Goal: Find specific page/section: Find specific page/section

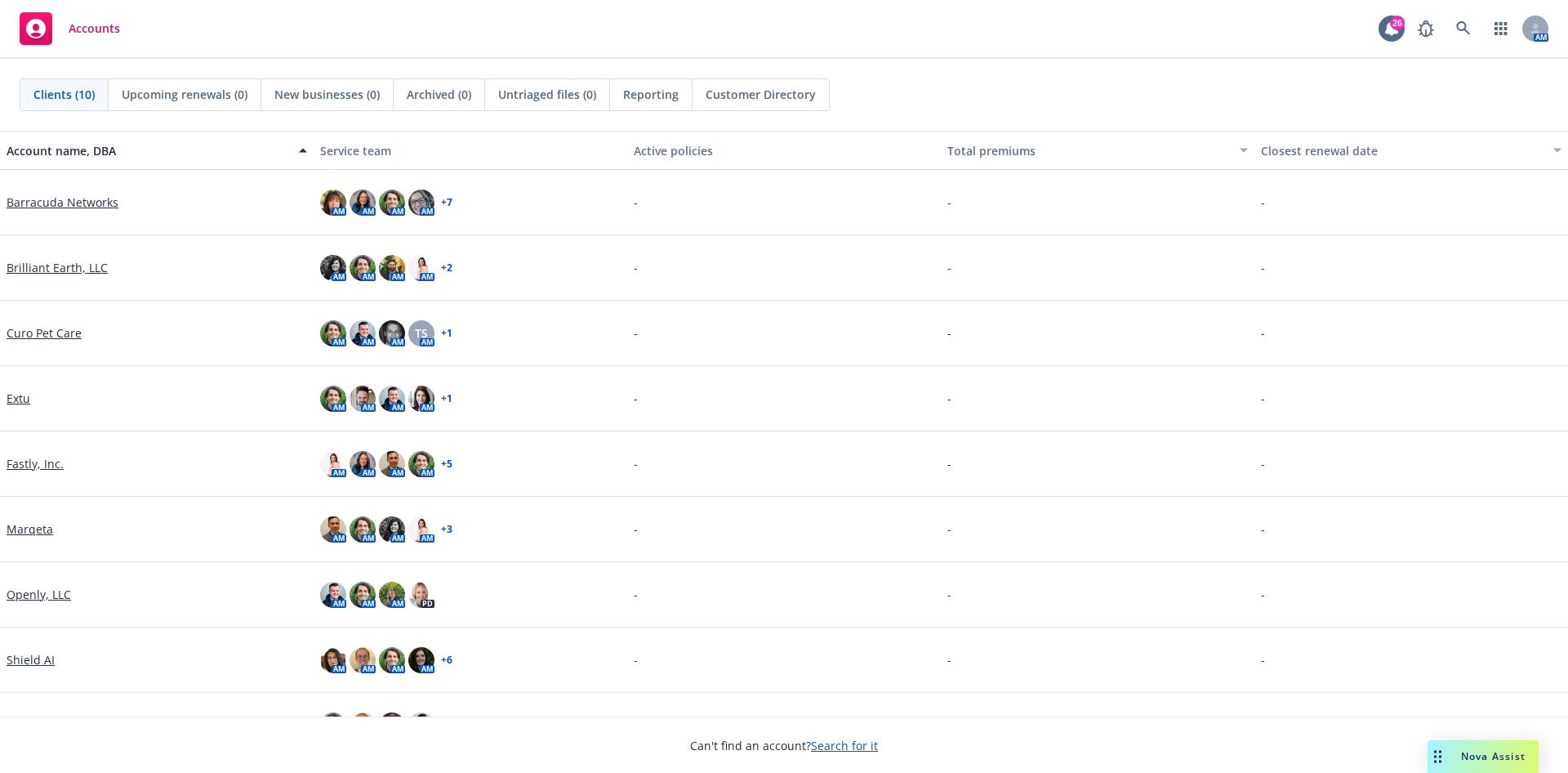
click at [79, 260] on link "Brilliant Earth, LLC" at bounding box center [57, 267] width 101 height 17
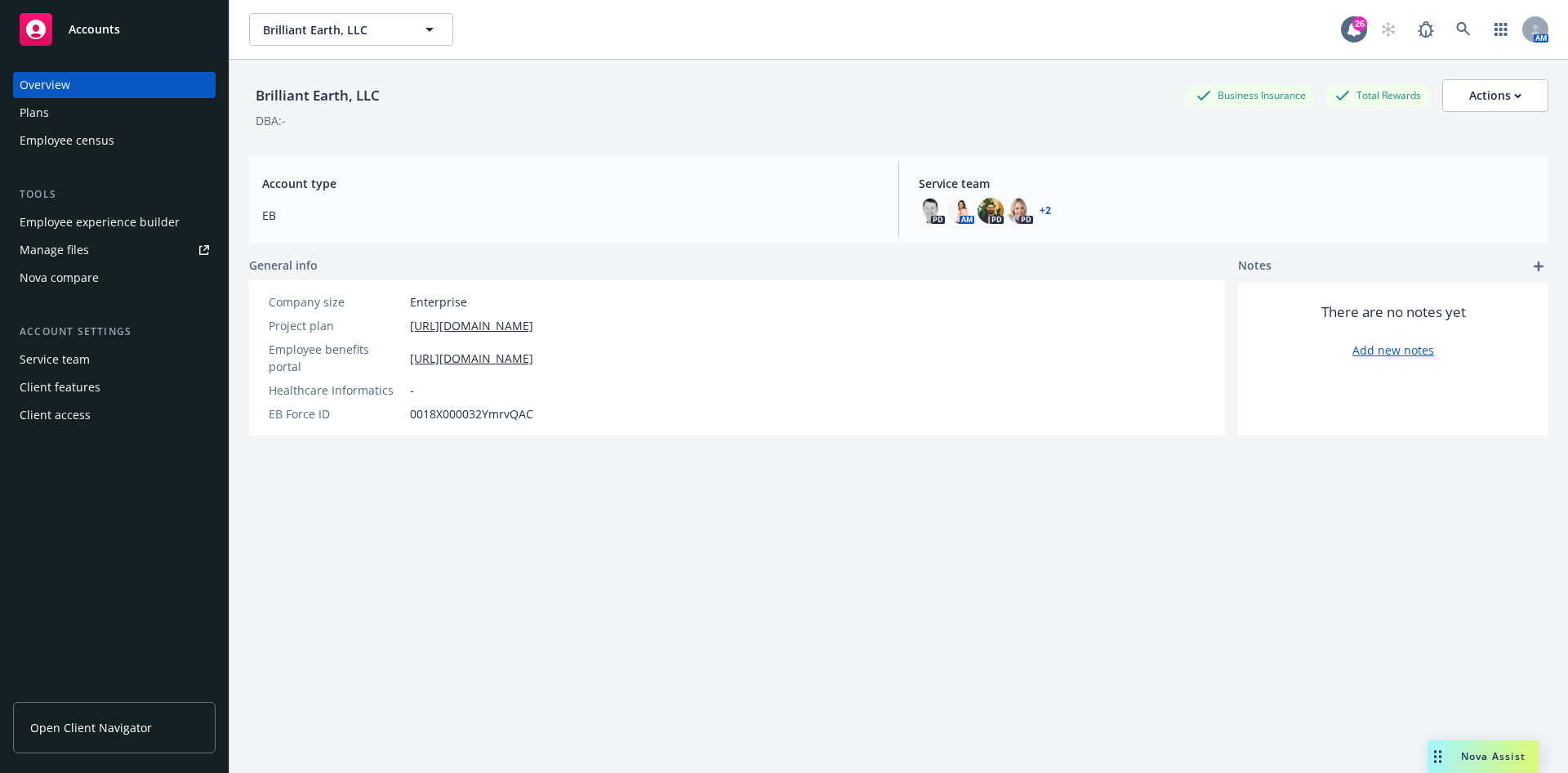
click at [134, 118] on div "Plans" at bounding box center [114, 113] width 190 height 26
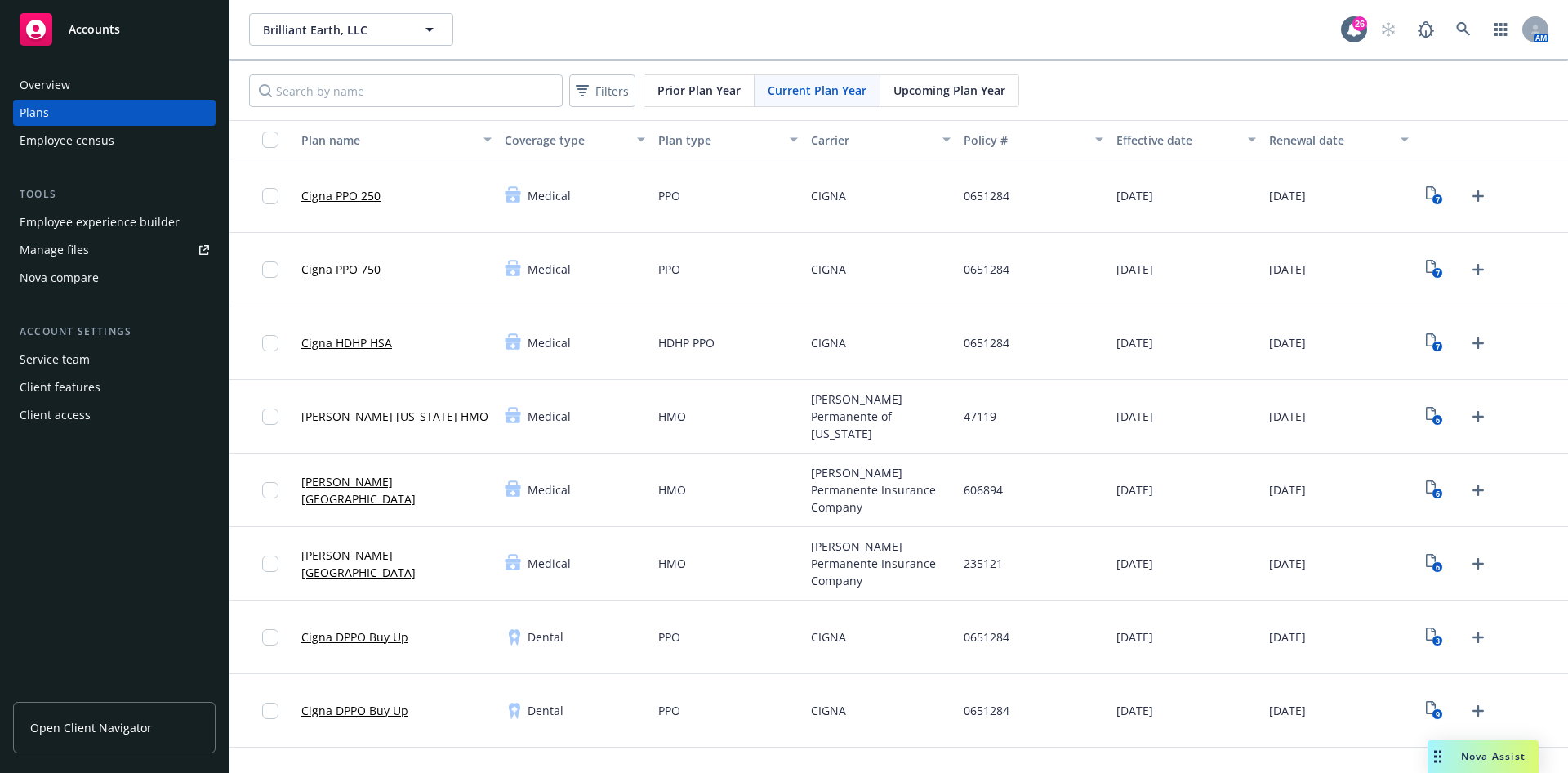
click at [939, 86] on span "Upcoming Plan Year" at bounding box center [949, 90] width 112 height 17
